Goal: Task Accomplishment & Management: Manage account settings

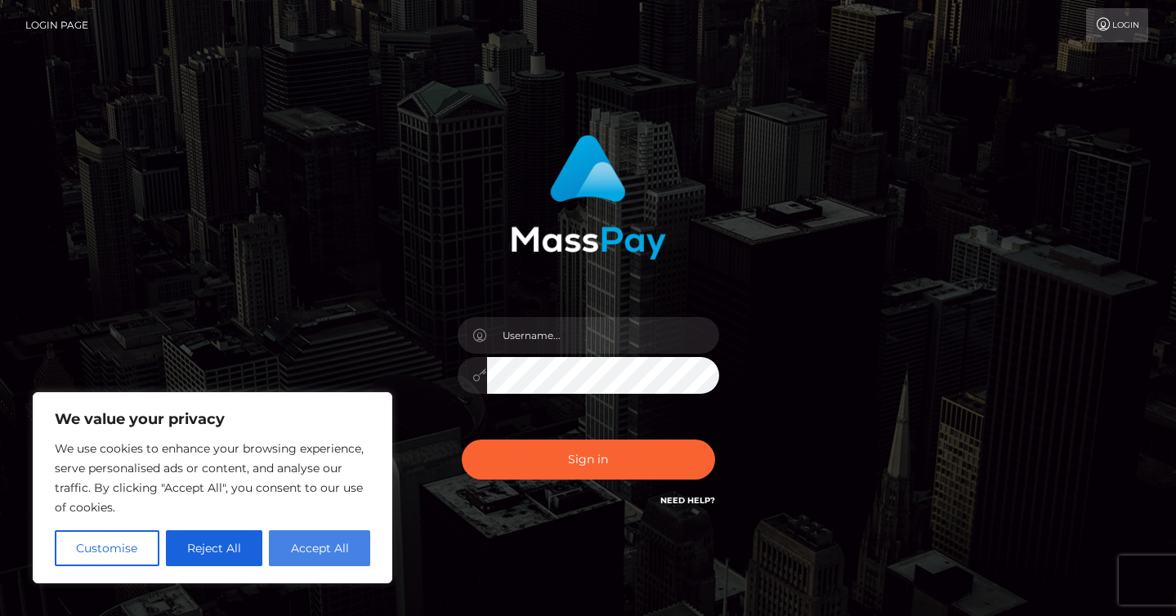
click at [314, 547] on button "Accept All" at bounding box center [319, 548] width 101 height 36
checkbox input "true"
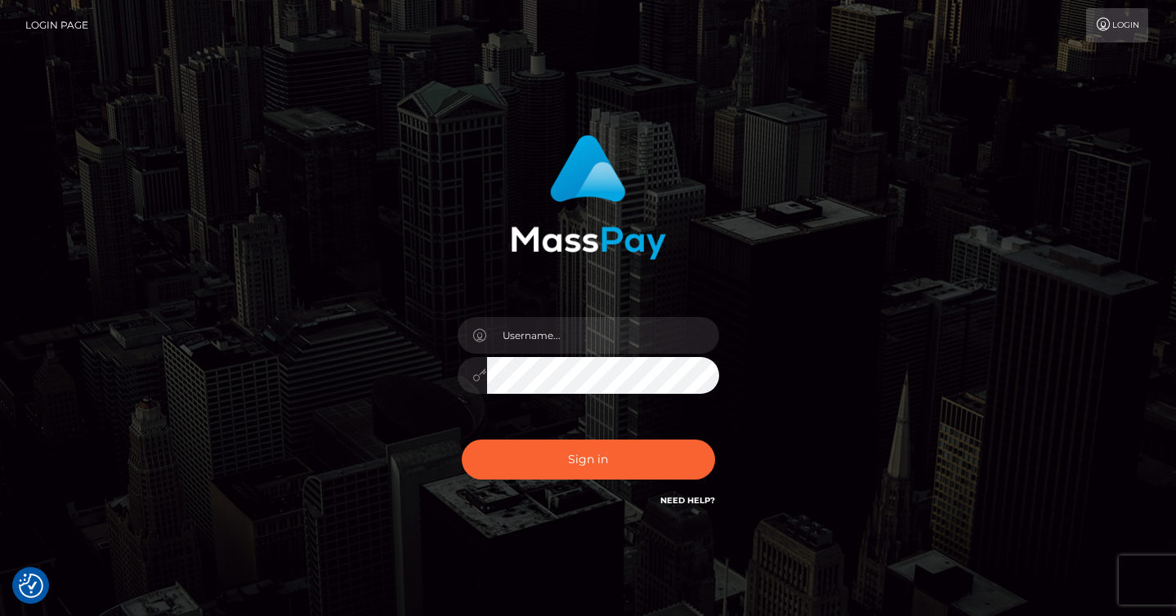
click at [686, 501] on link "Need Help?" at bounding box center [687, 500] width 55 height 11
click at [582, 331] on input "text" at bounding box center [603, 335] width 232 height 37
click at [600, 333] on input "coco.huang888@gmail.com" at bounding box center [603, 335] width 232 height 37
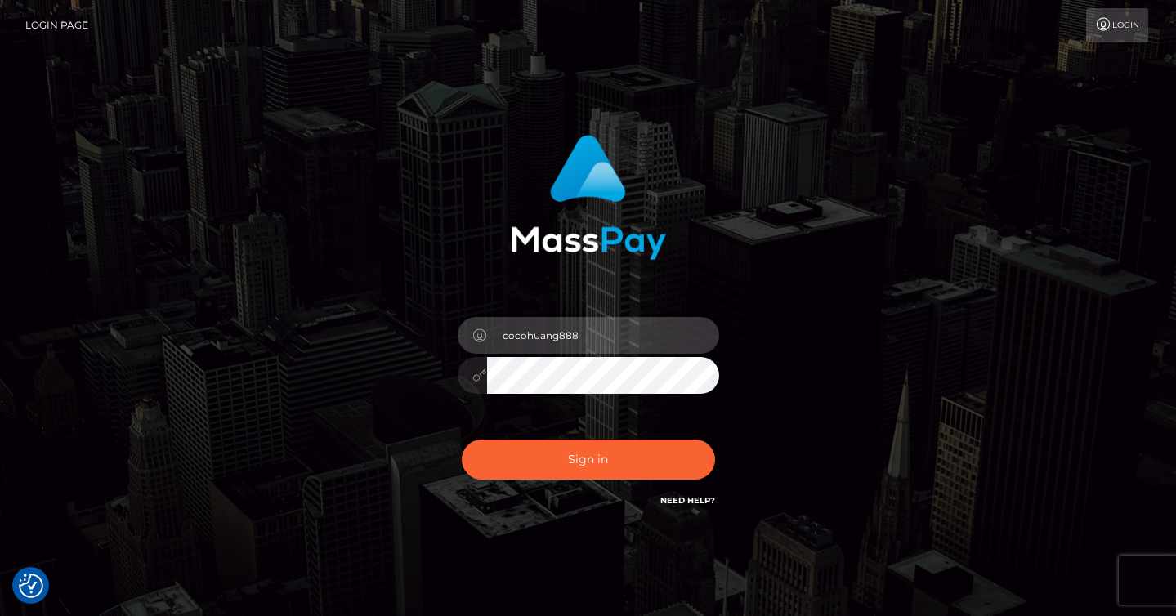
type input "cocohuang888"
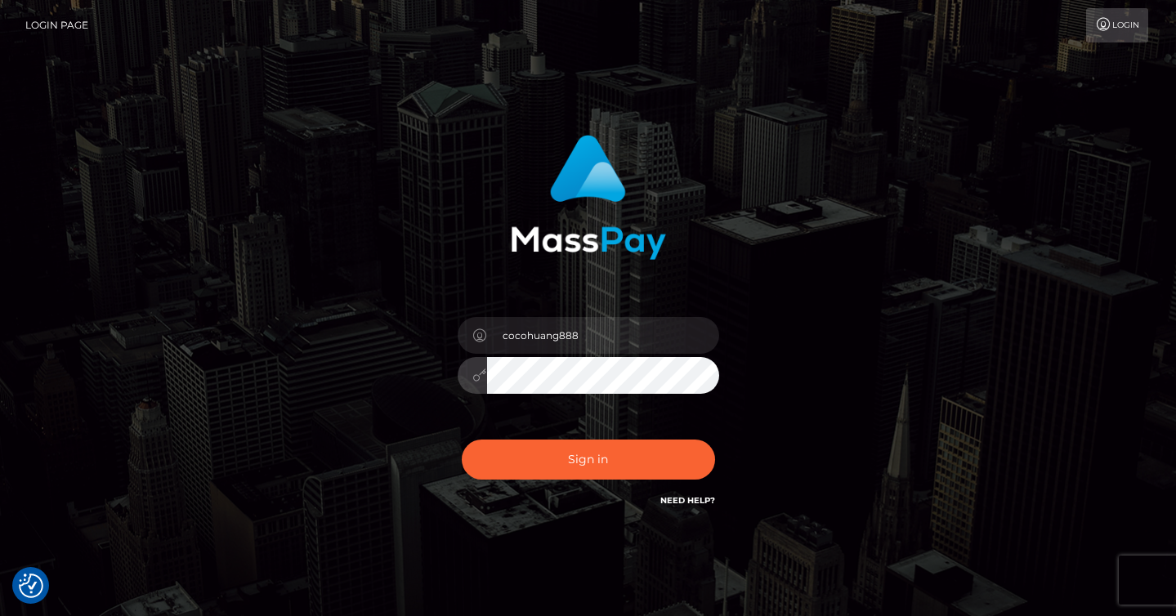
click at [462, 440] on button "Sign in" at bounding box center [588, 460] width 253 height 40
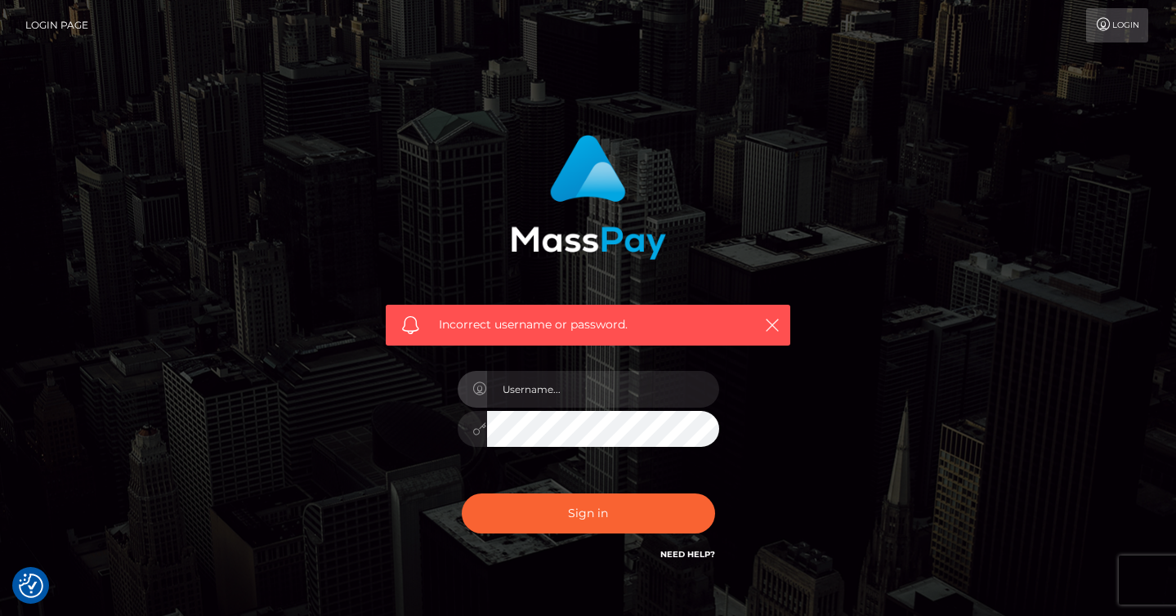
type input "coco.huang888@gmail.com"
click at [462, 494] on button "Sign in" at bounding box center [588, 514] width 253 height 40
click at [1114, 34] on link "Login" at bounding box center [1117, 25] width 62 height 34
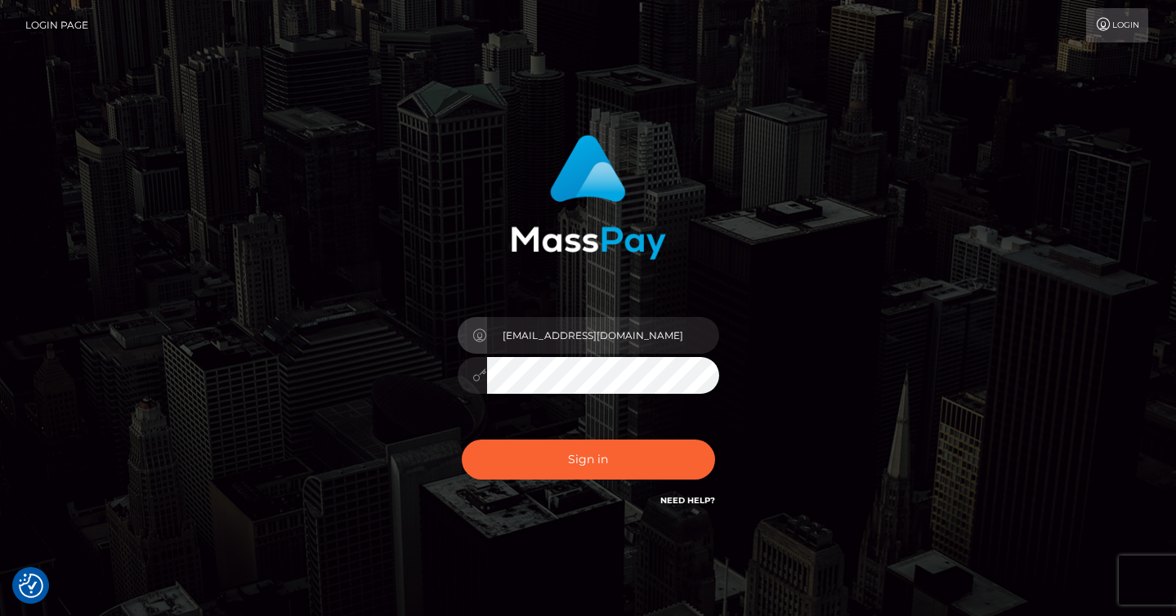
type input "[EMAIL_ADDRESS][DOMAIN_NAME]"
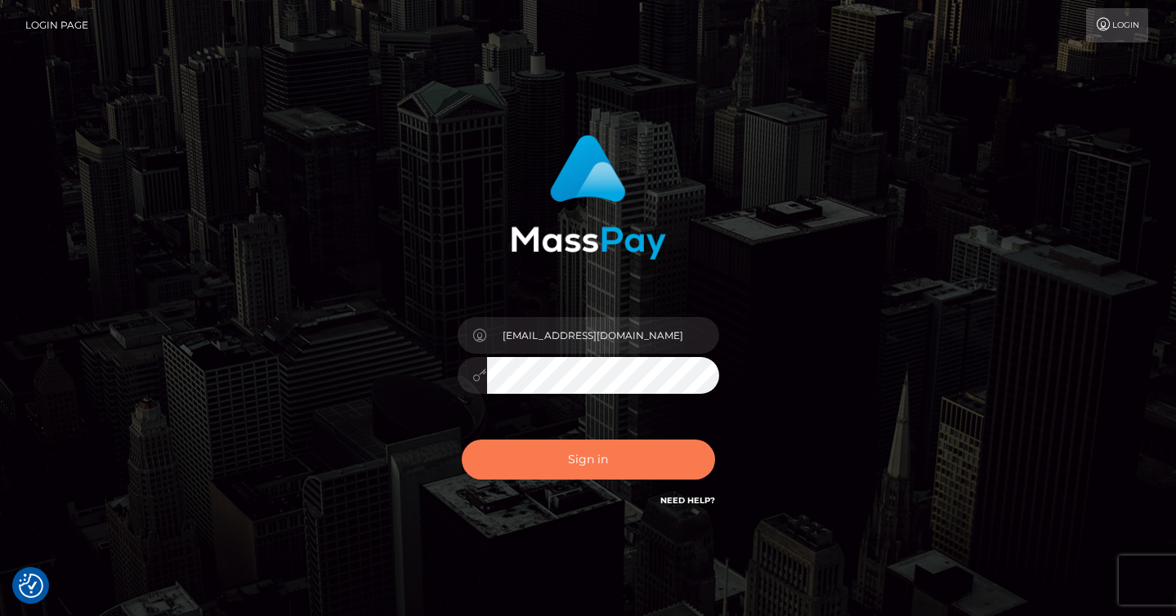
click at [614, 460] on button "Sign in" at bounding box center [588, 460] width 253 height 40
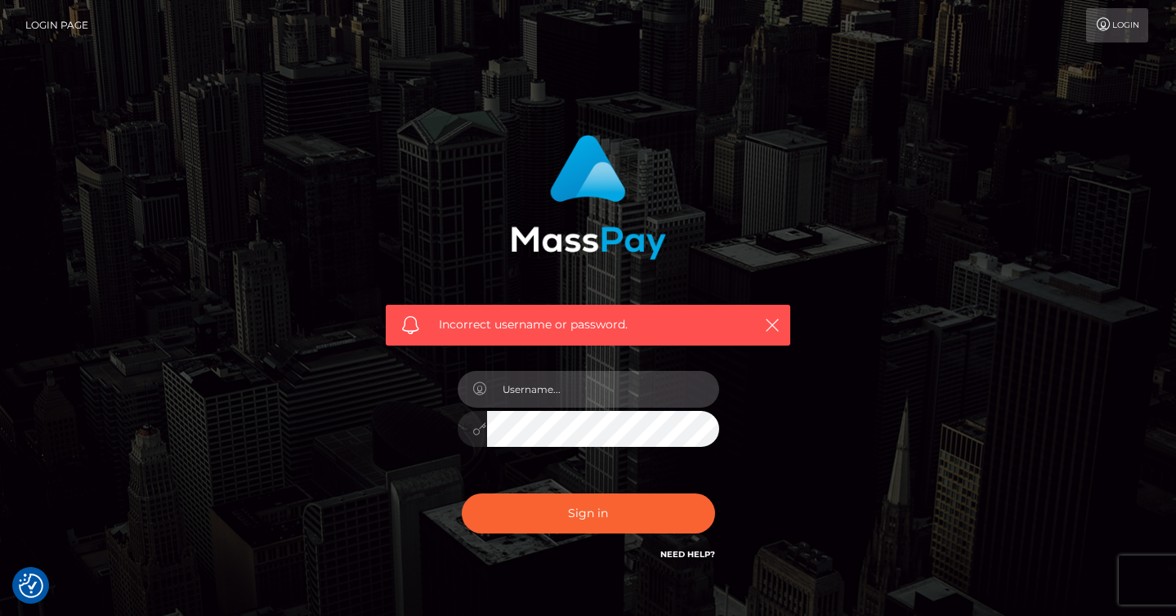
click at [562, 388] on input "text" at bounding box center [603, 389] width 232 height 37
type input "cocomeowwwwww@gmail.com"
drag, startPoint x: 600, startPoint y: 390, endPoint x: 545, endPoint y: 390, distance: 54.8
click at [545, 390] on input "cocomeowwwwww@gmail.com" at bounding box center [603, 389] width 232 height 37
click at [462, 494] on button "Sign in" at bounding box center [588, 514] width 253 height 40
